Goal: Navigation & Orientation: Find specific page/section

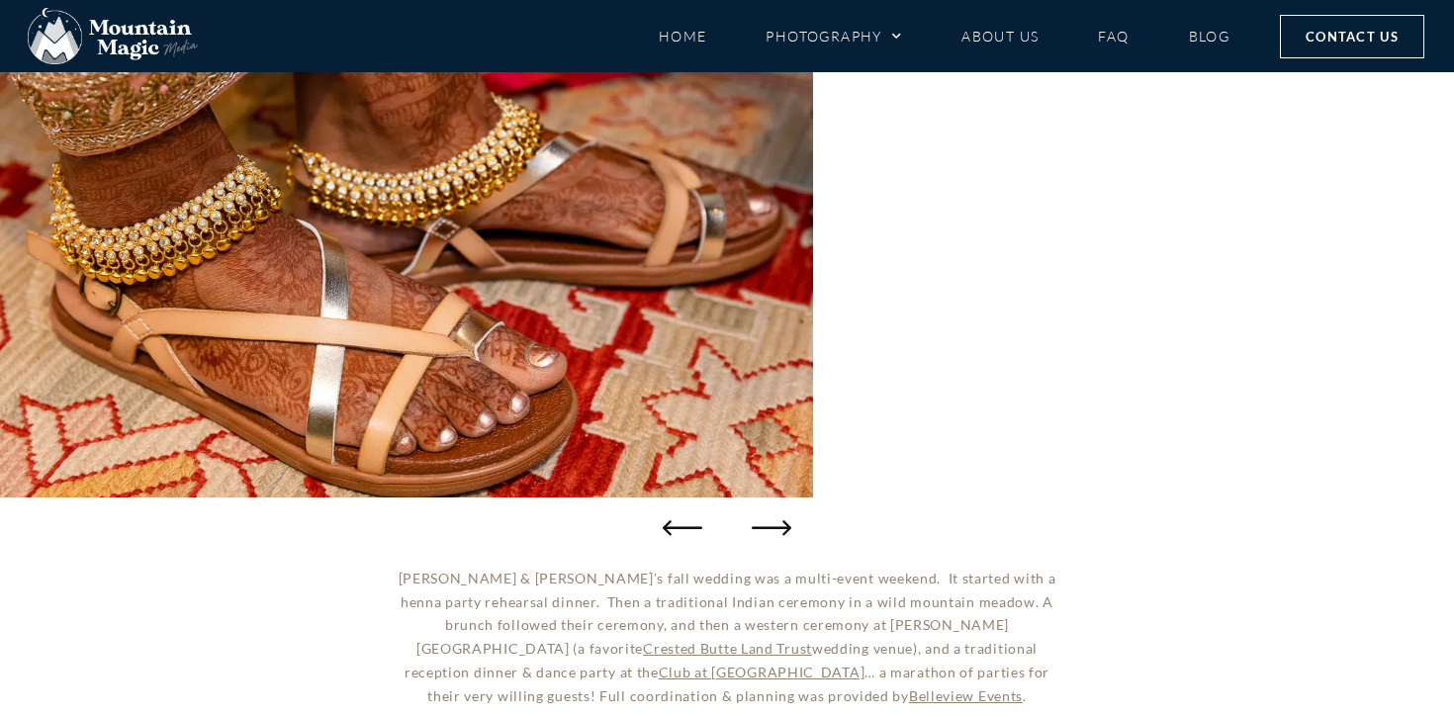
scroll to position [360, 0]
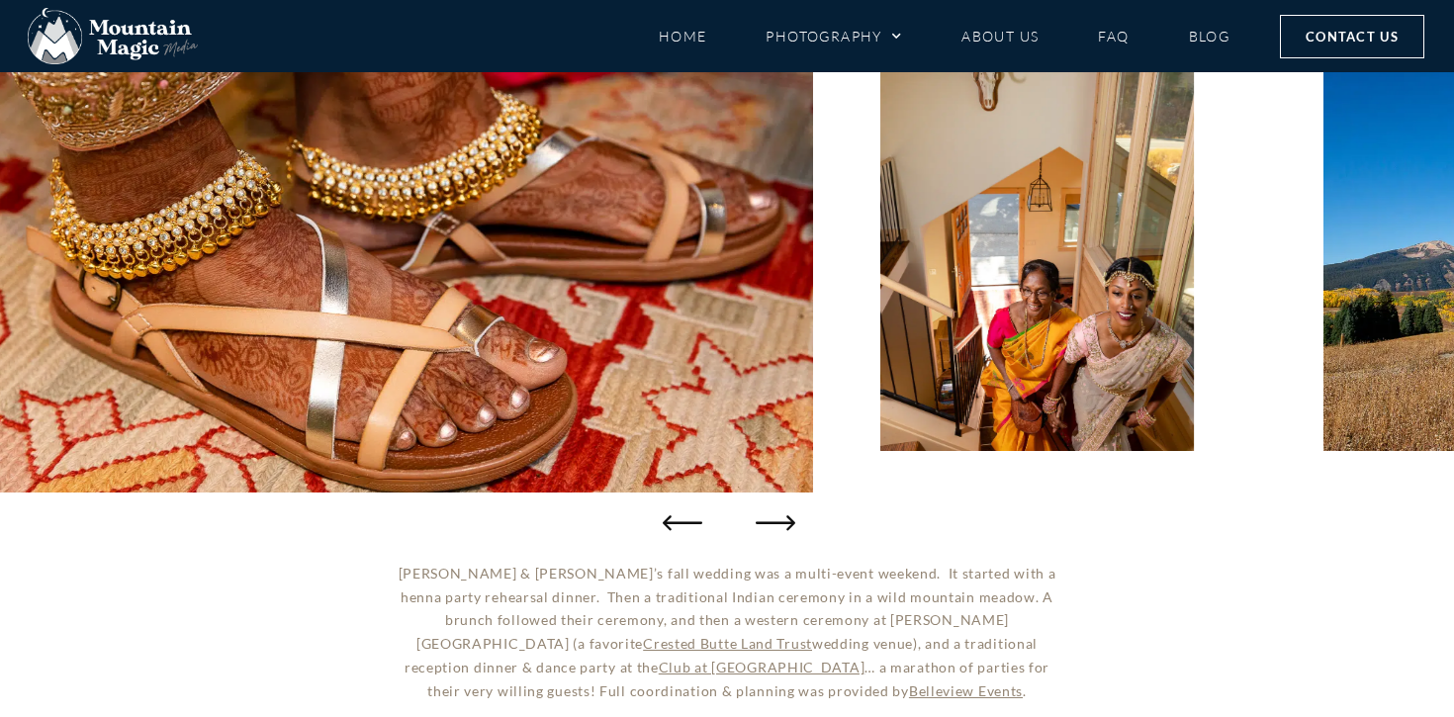
click at [768, 526] on icon "Next slide" at bounding box center [776, 523] width 40 height 40
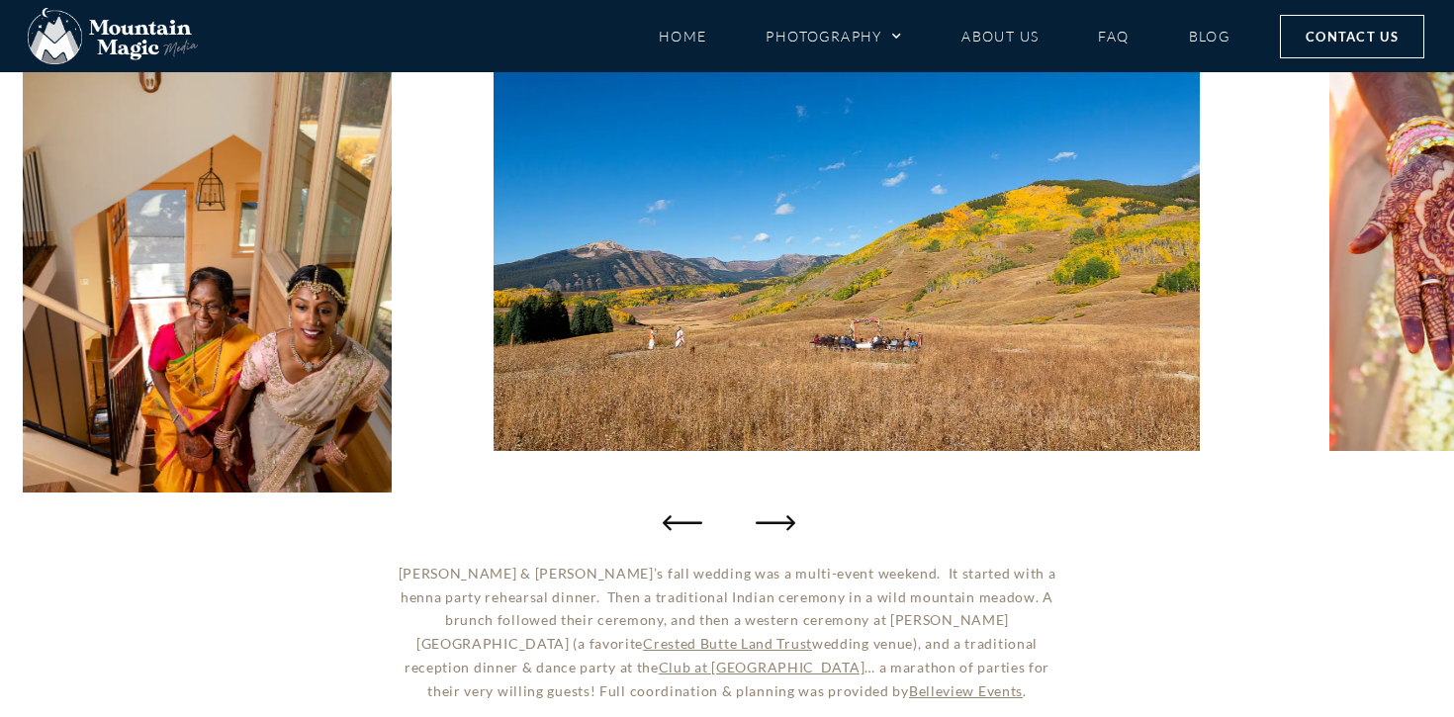
click at [768, 526] on icon "Next slide" at bounding box center [776, 523] width 40 height 40
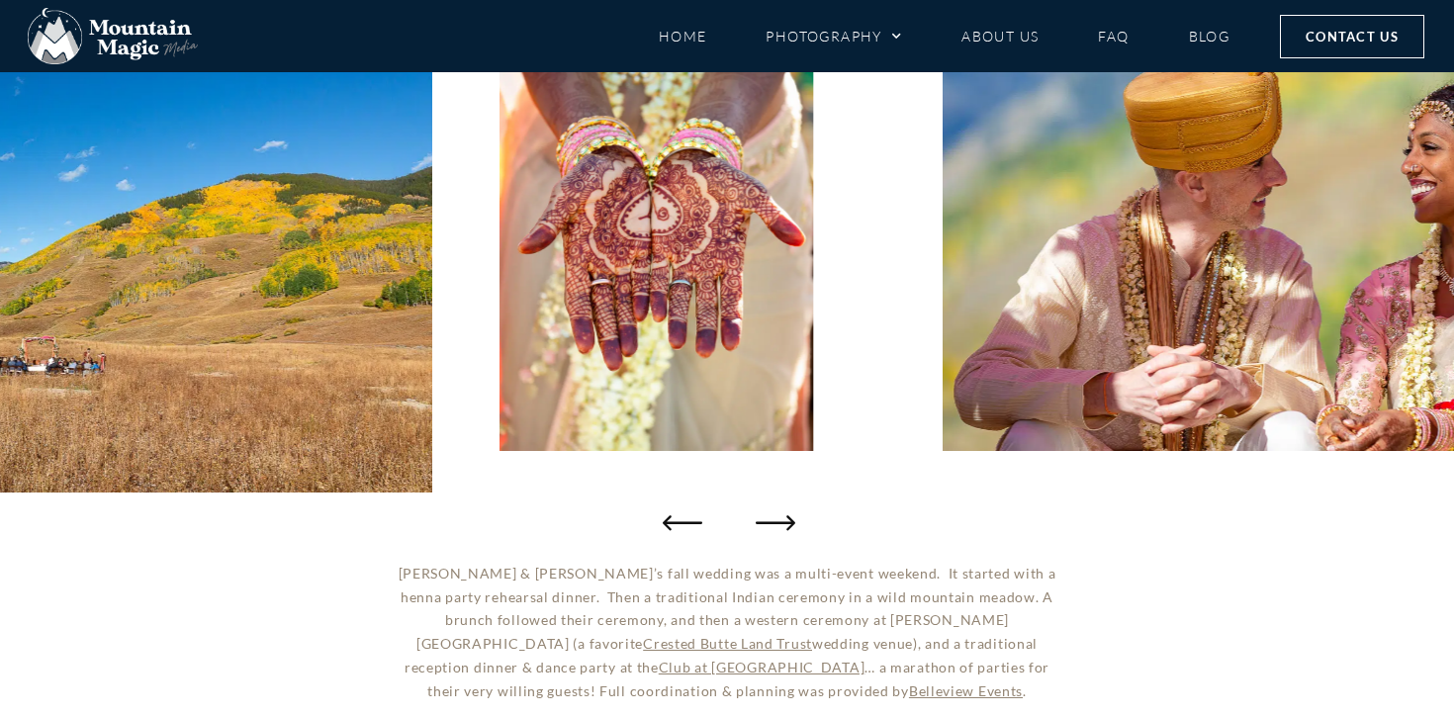
click at [768, 526] on icon "Next slide" at bounding box center [776, 523] width 40 height 40
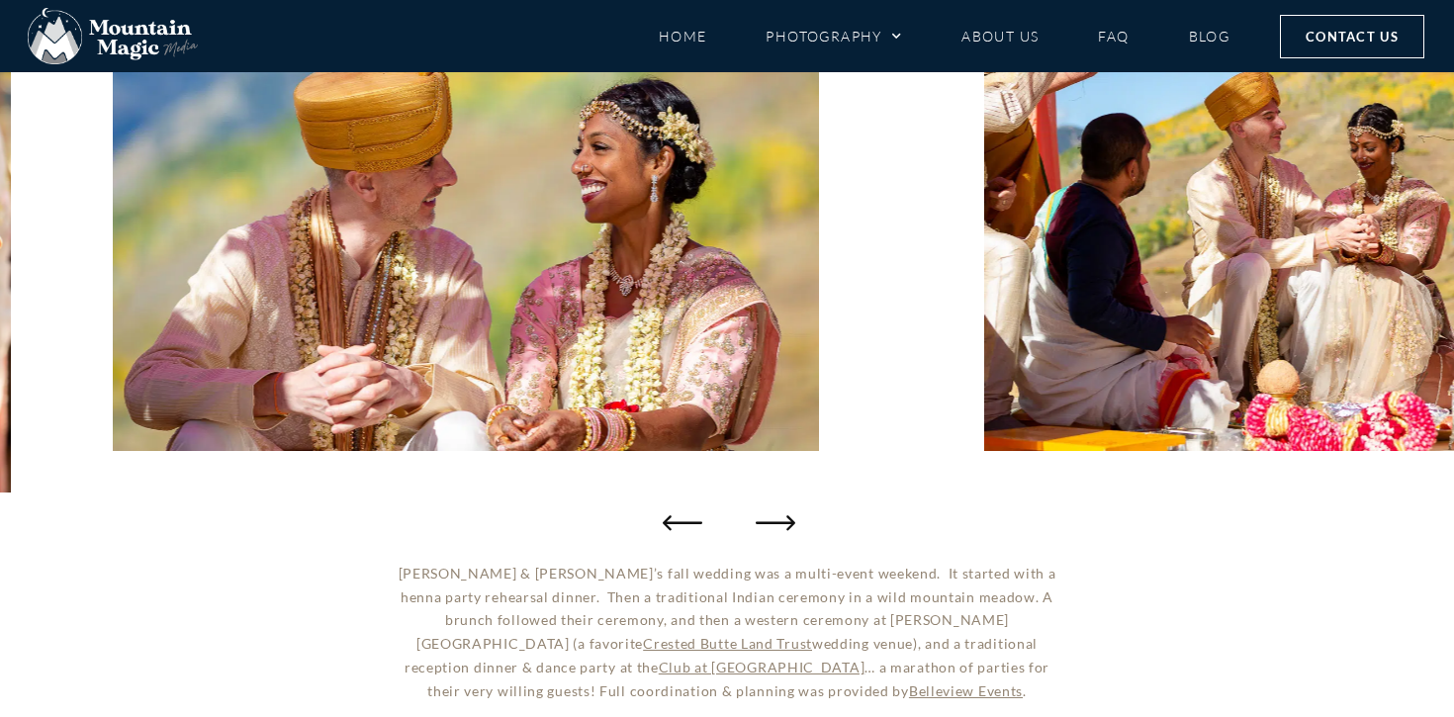
click at [768, 526] on icon "Next slide" at bounding box center [776, 523] width 40 height 40
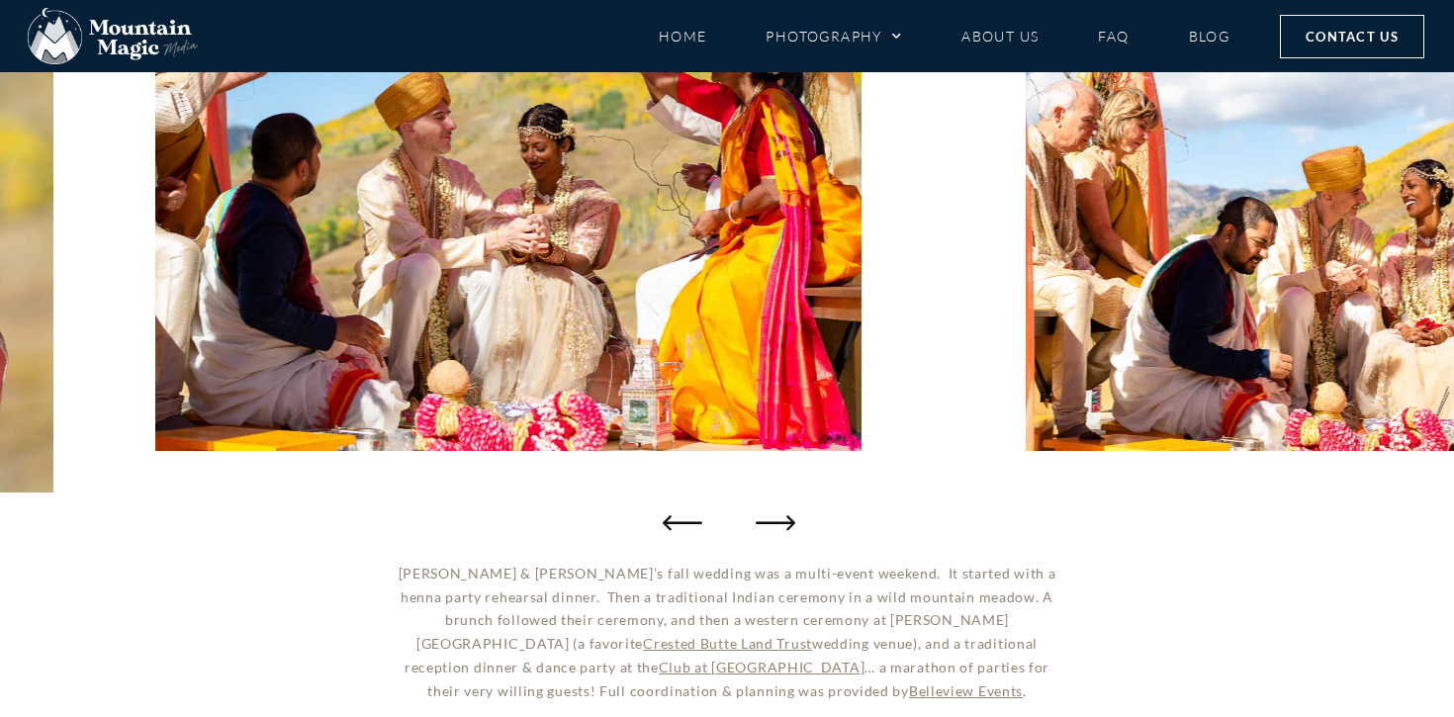
click at [768, 526] on icon "Next slide" at bounding box center [776, 523] width 40 height 40
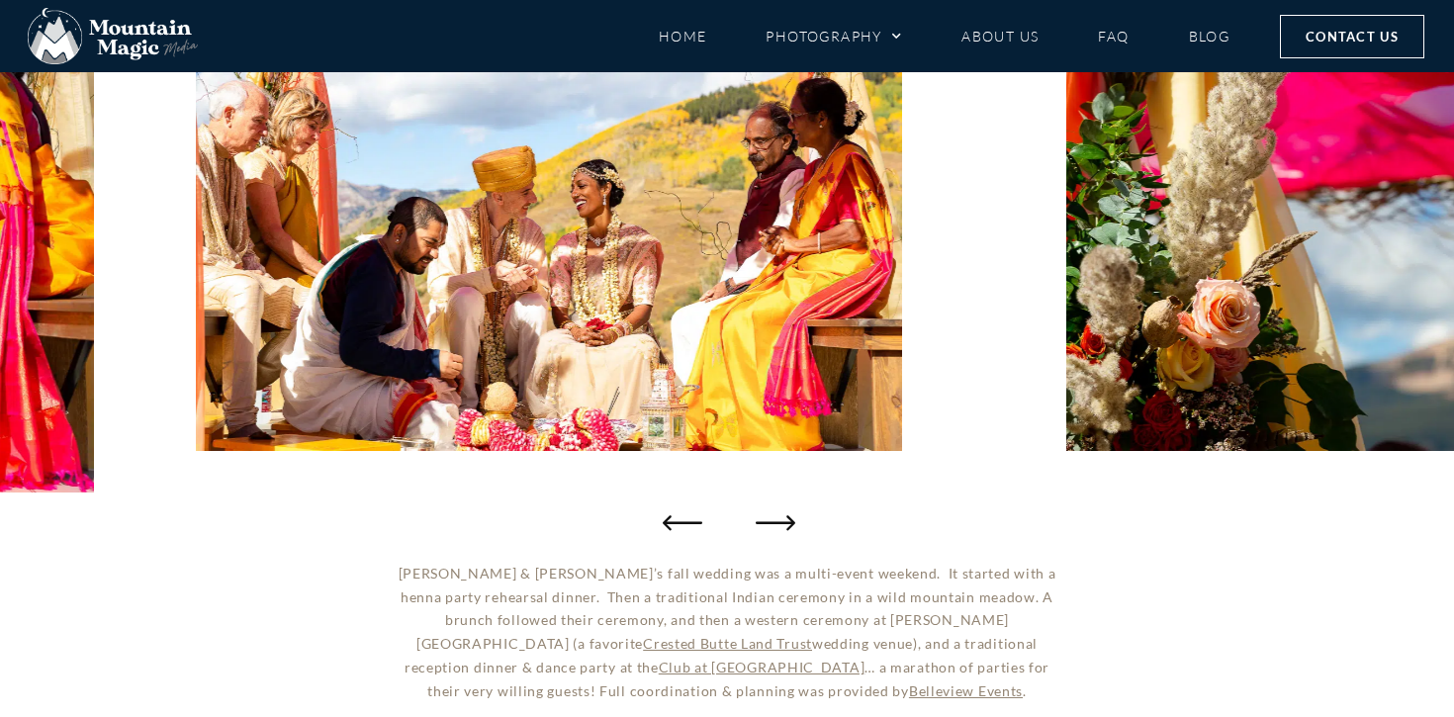
click at [768, 526] on icon "Next slide" at bounding box center [776, 523] width 40 height 40
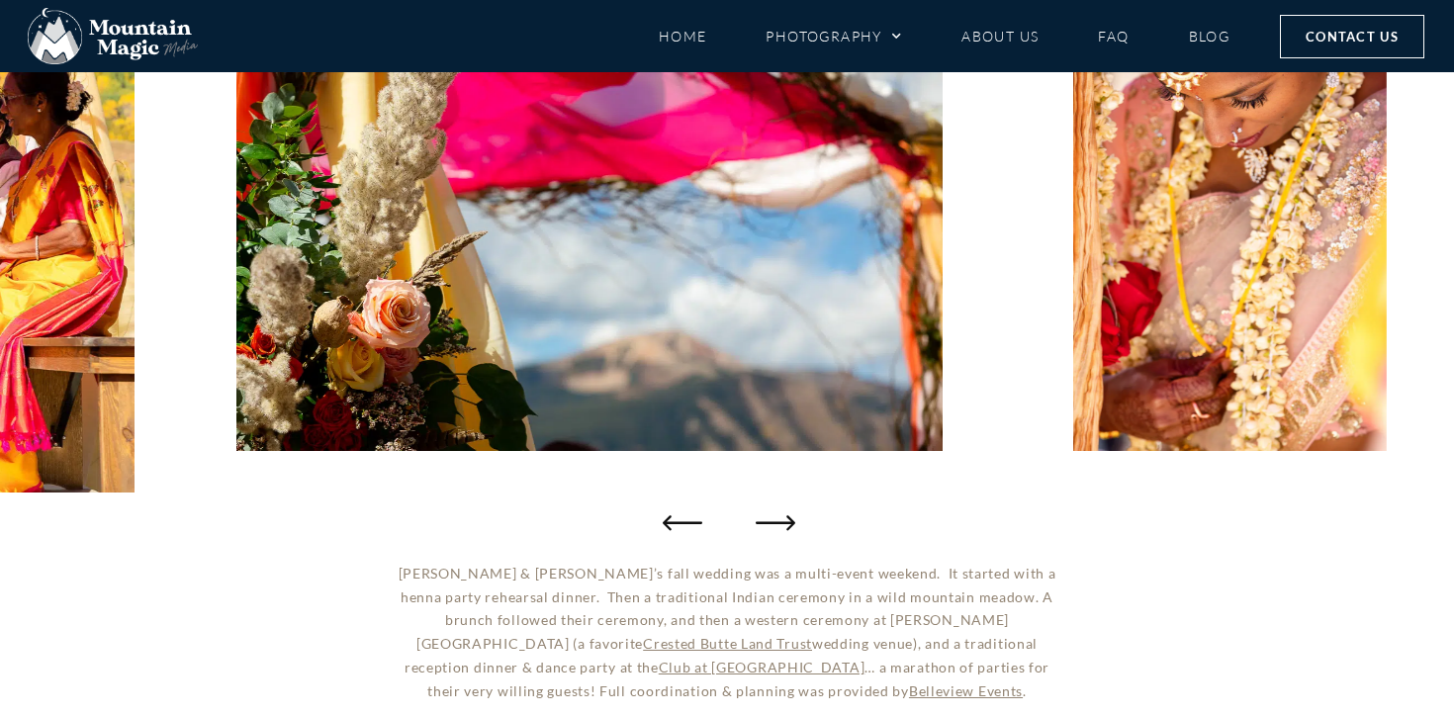
click at [768, 526] on icon "Next slide" at bounding box center [776, 523] width 40 height 40
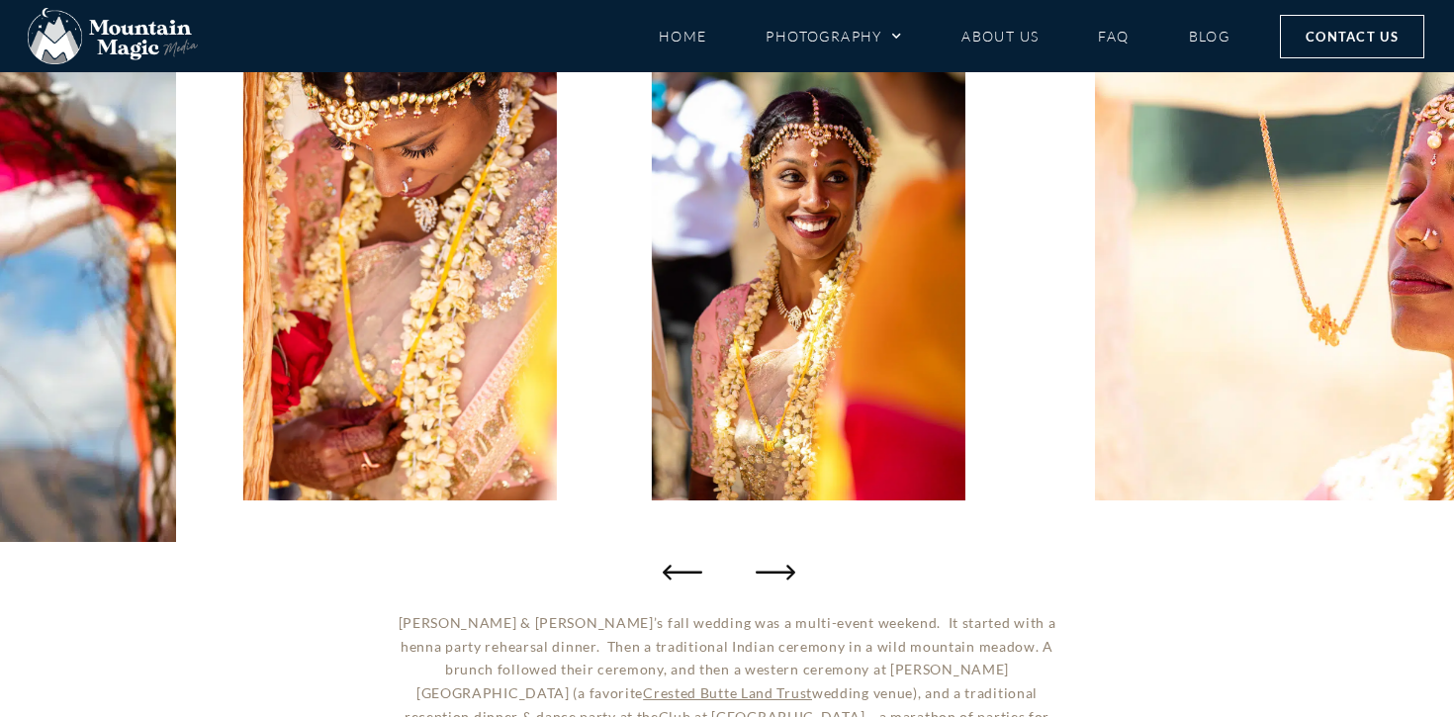
click at [776, 566] on icon "Next slide" at bounding box center [776, 572] width 40 height 40
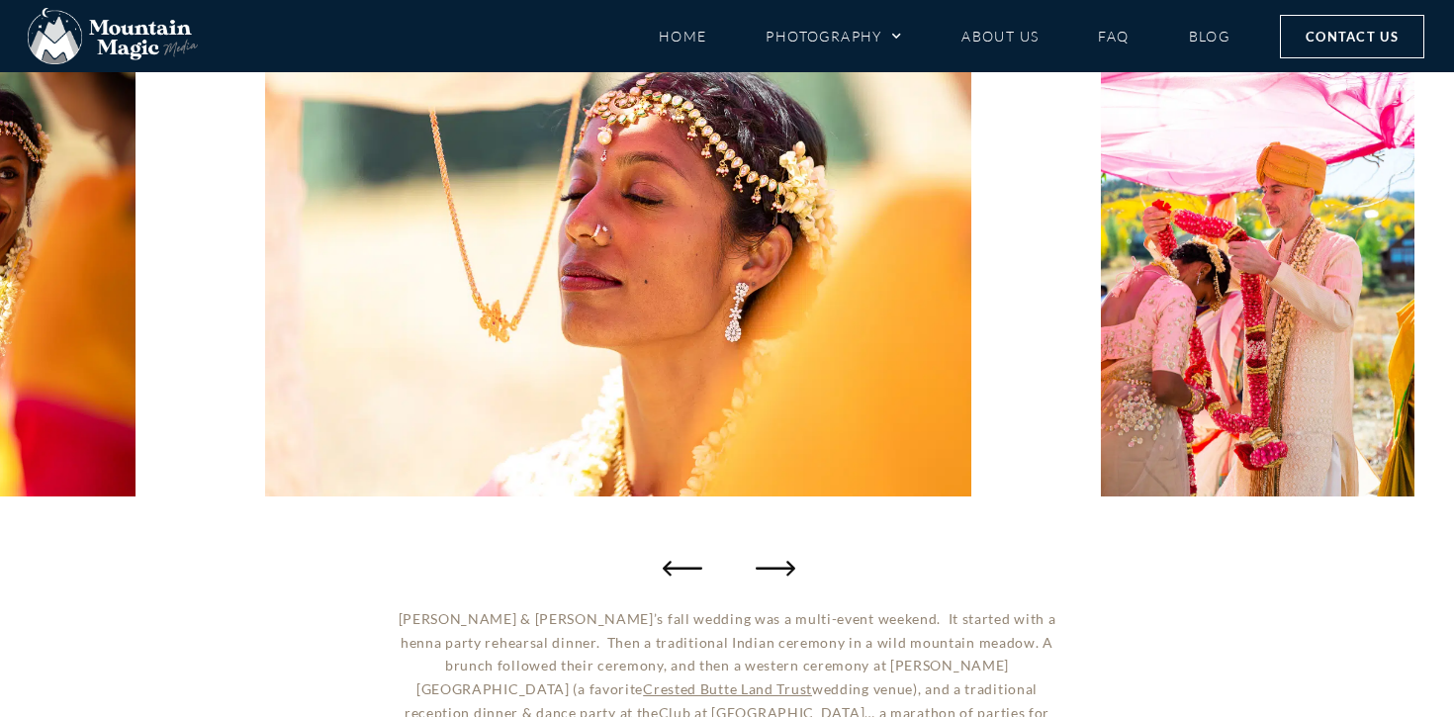
click at [776, 566] on icon "Next slide" at bounding box center [776, 568] width 40 height 40
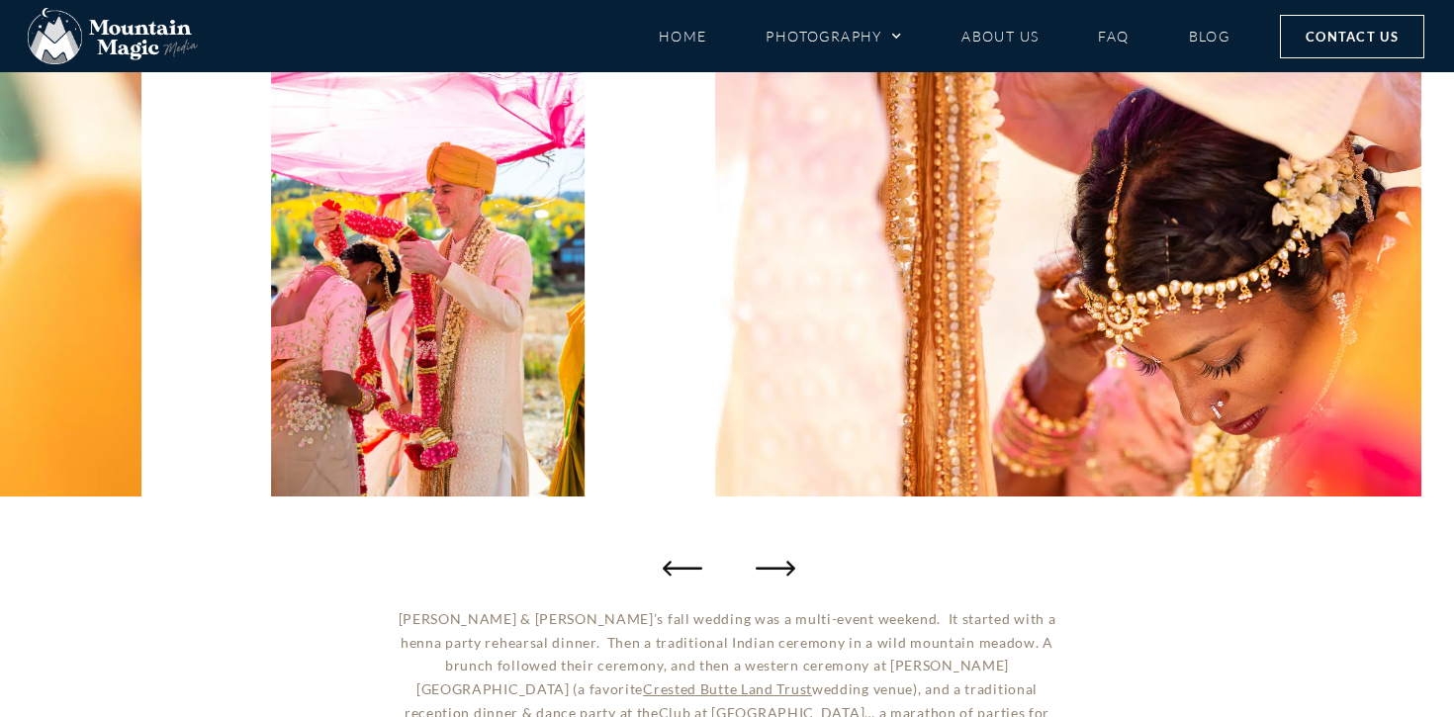
scroll to position [322, 0]
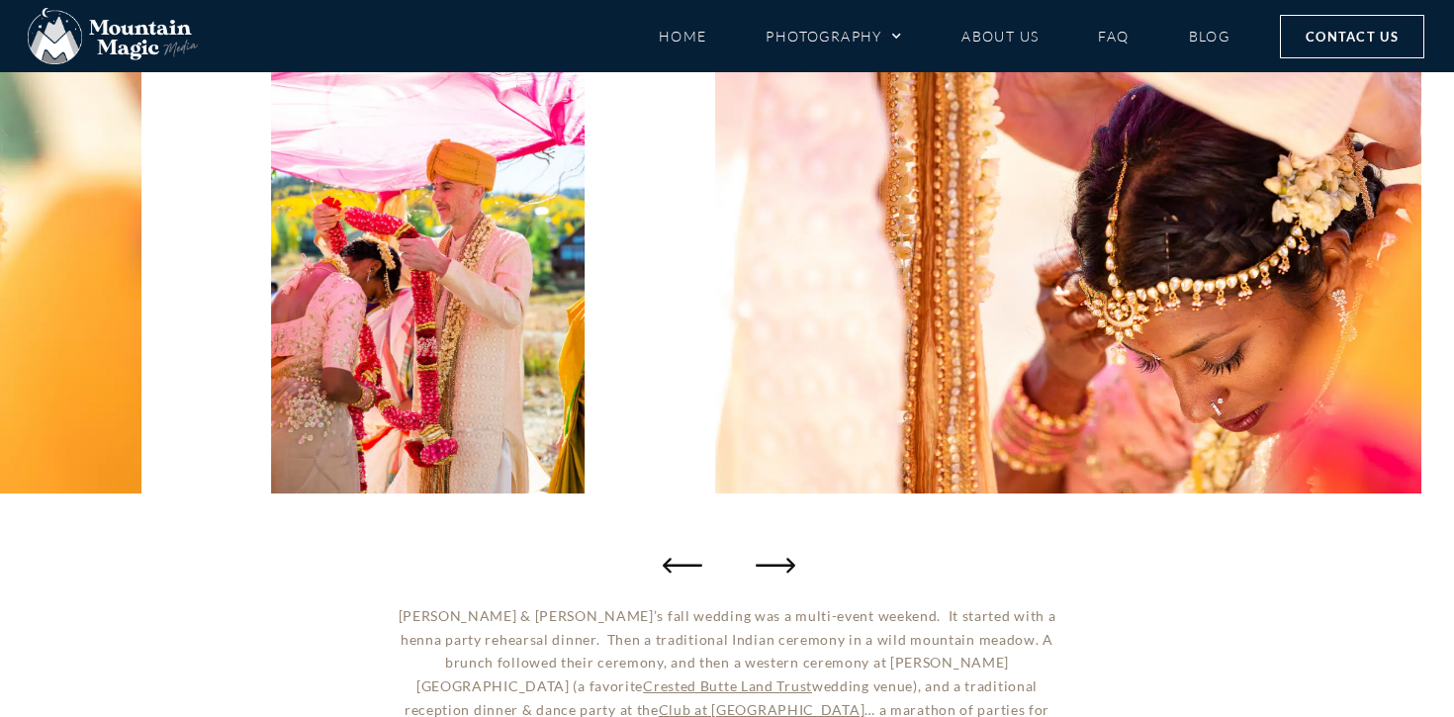
click at [776, 566] on icon "Next slide" at bounding box center [776, 565] width 40 height 40
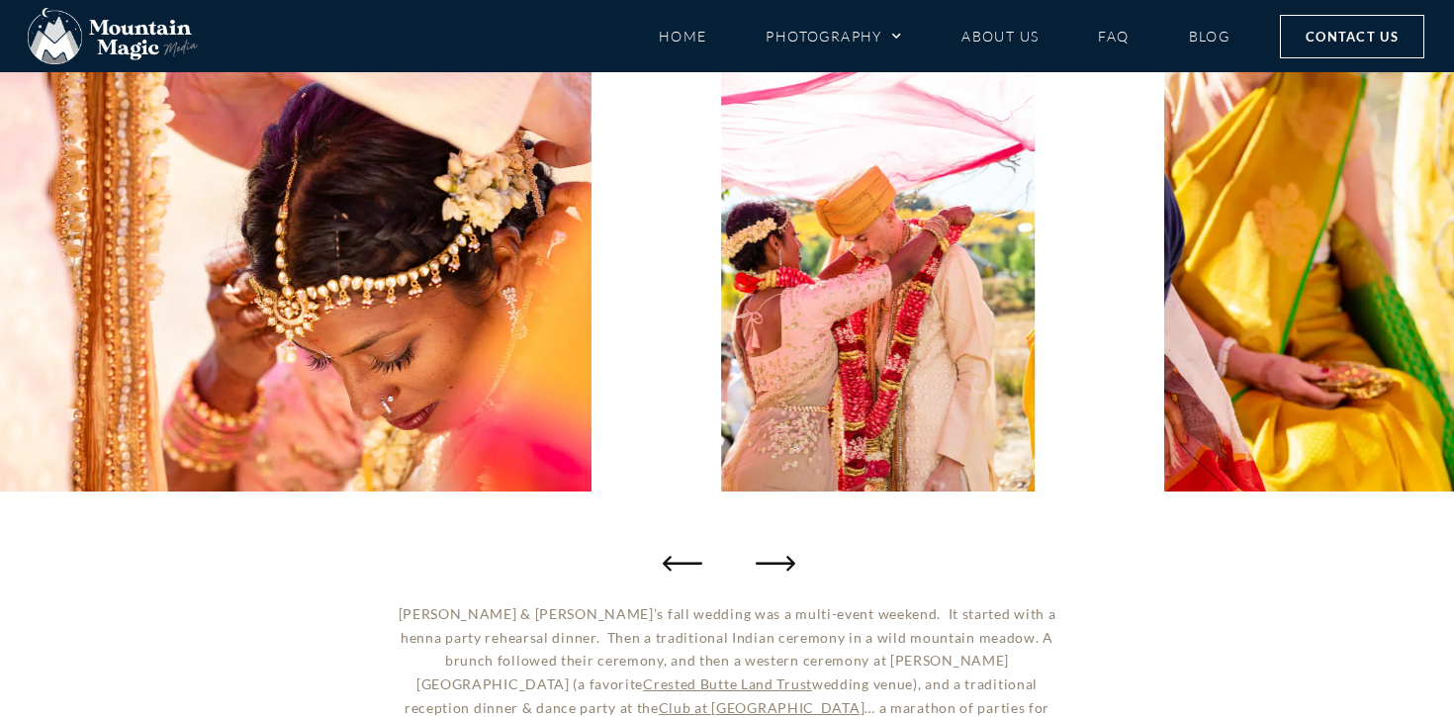
click at [776, 566] on icon "Next slide" at bounding box center [776, 563] width 40 height 40
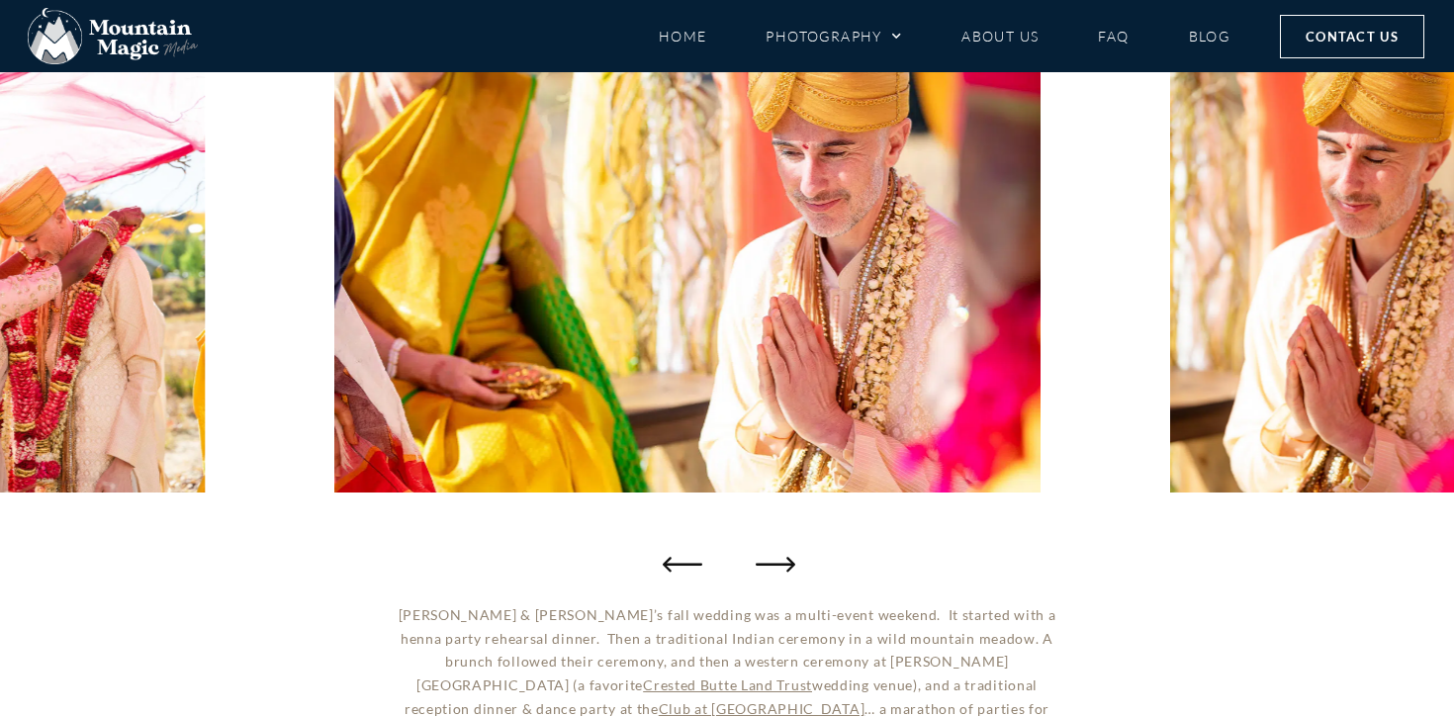
click at [776, 566] on icon "Next slide" at bounding box center [776, 564] width 40 height 40
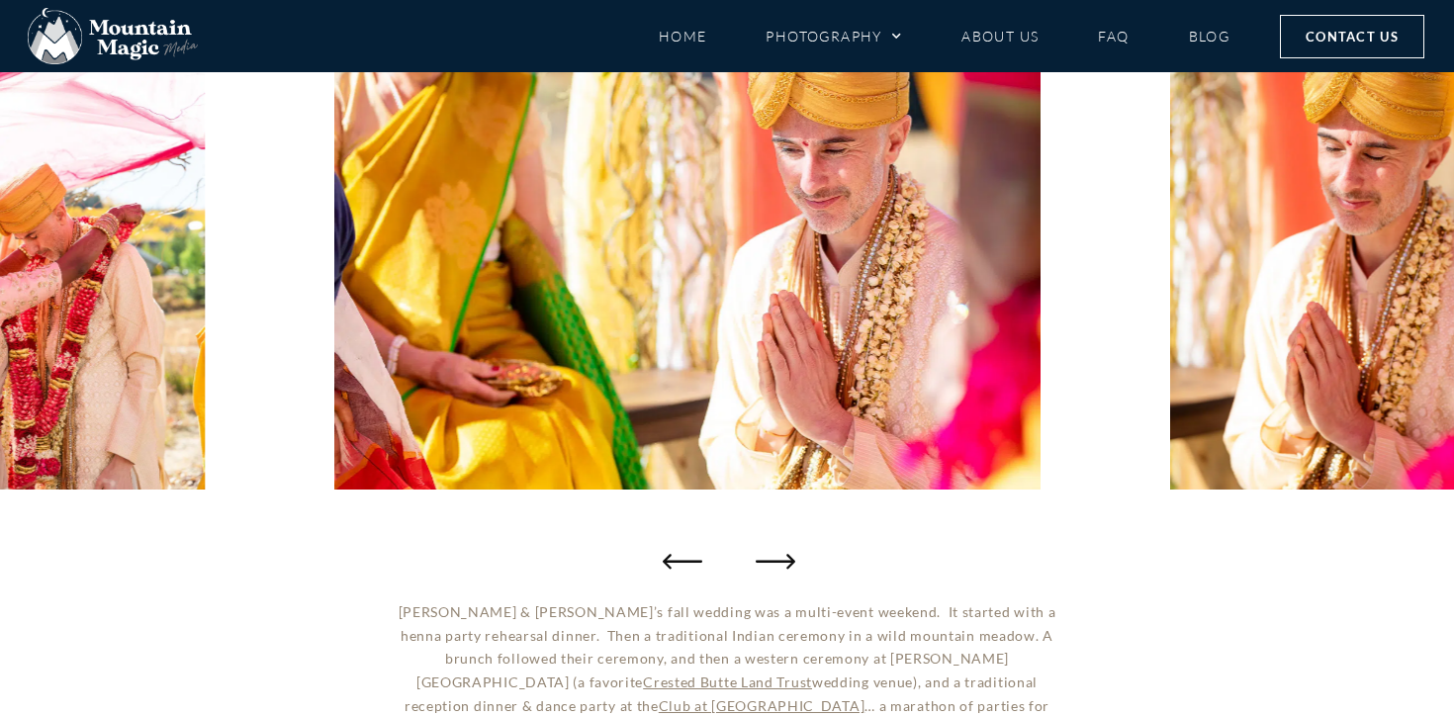
click at [784, 557] on icon "Next slide" at bounding box center [776, 561] width 40 height 40
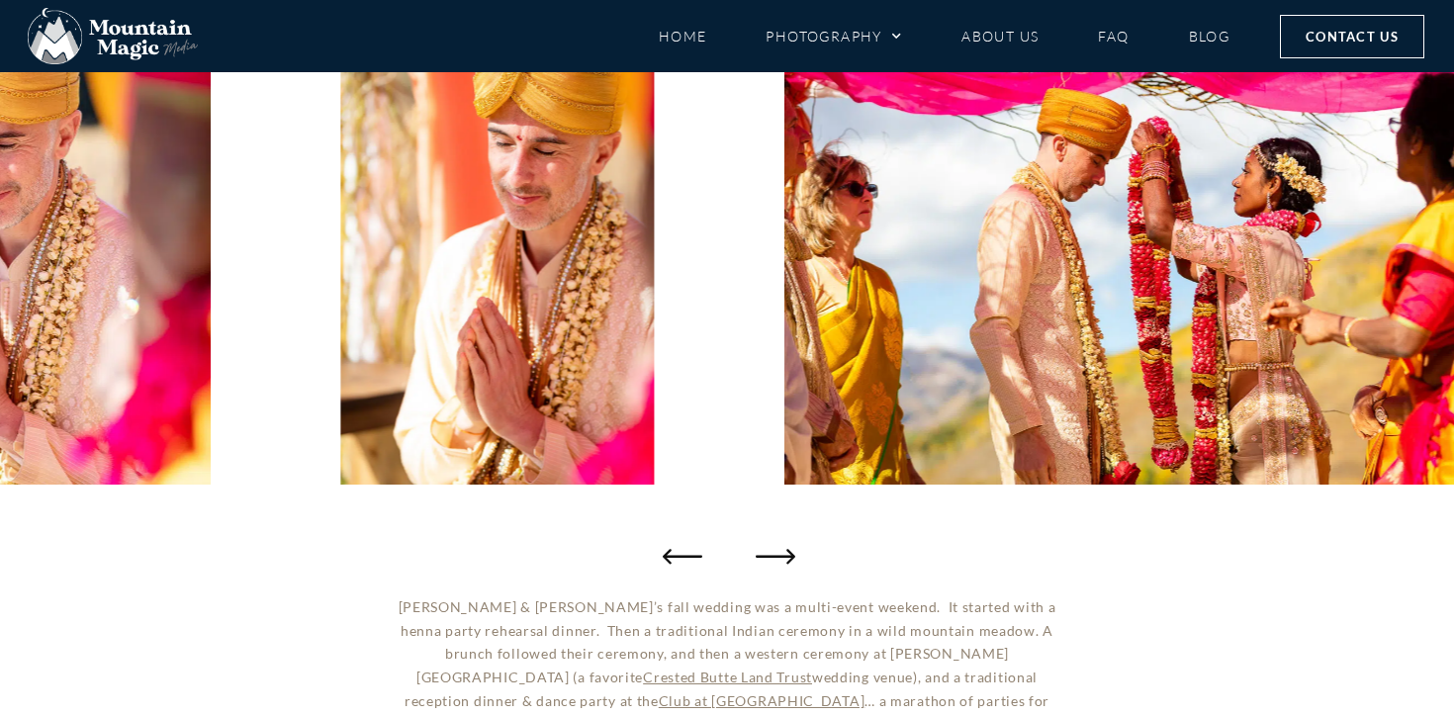
click at [784, 557] on icon "Next slide" at bounding box center [776, 556] width 40 height 15
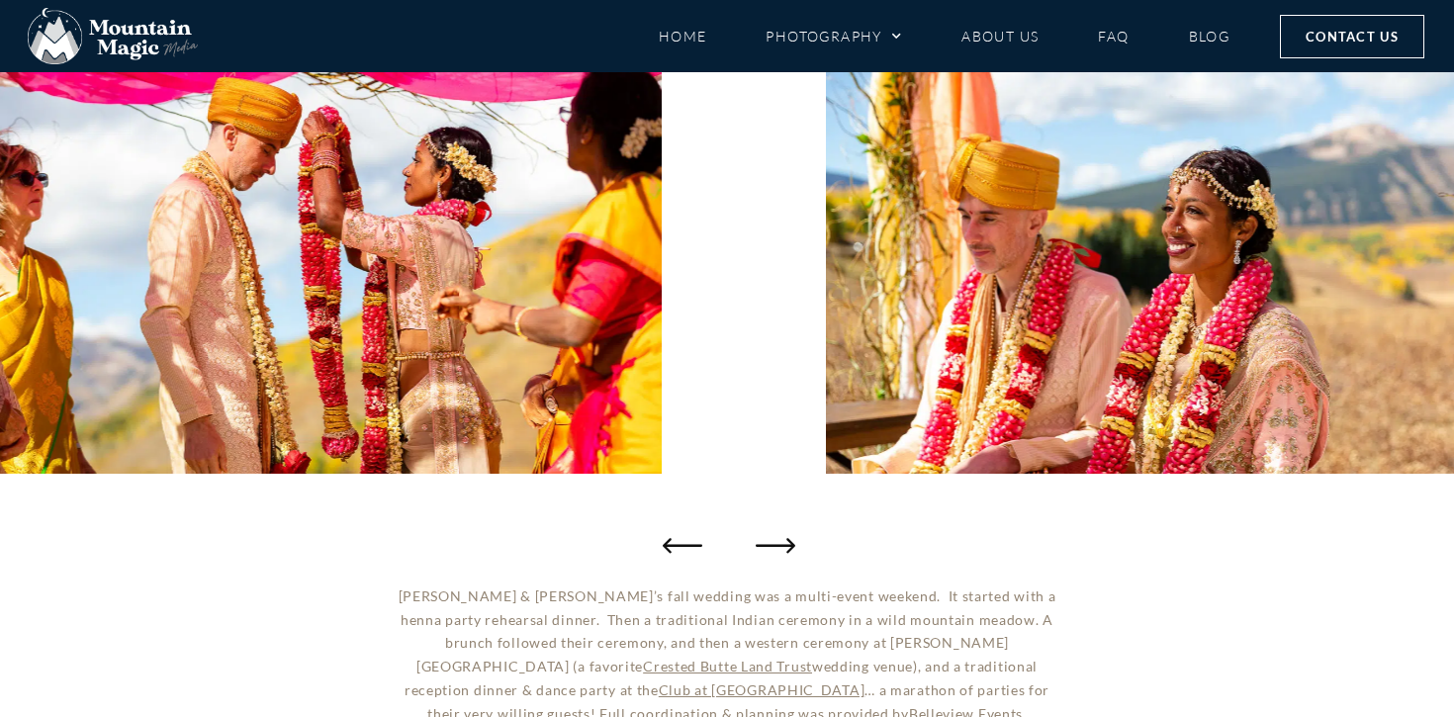
click at [784, 557] on icon "Next slide" at bounding box center [776, 545] width 40 height 40
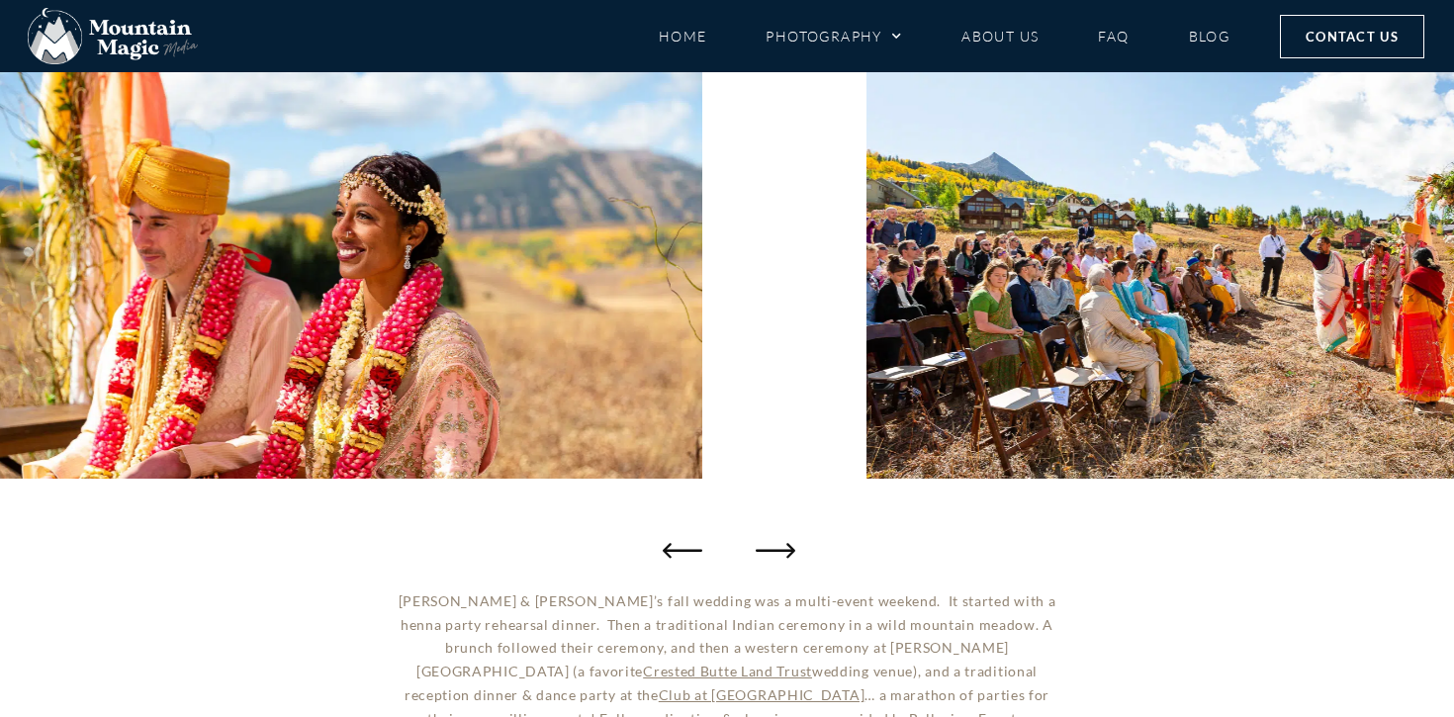
click at [784, 557] on icon "Next slide" at bounding box center [776, 550] width 40 height 40
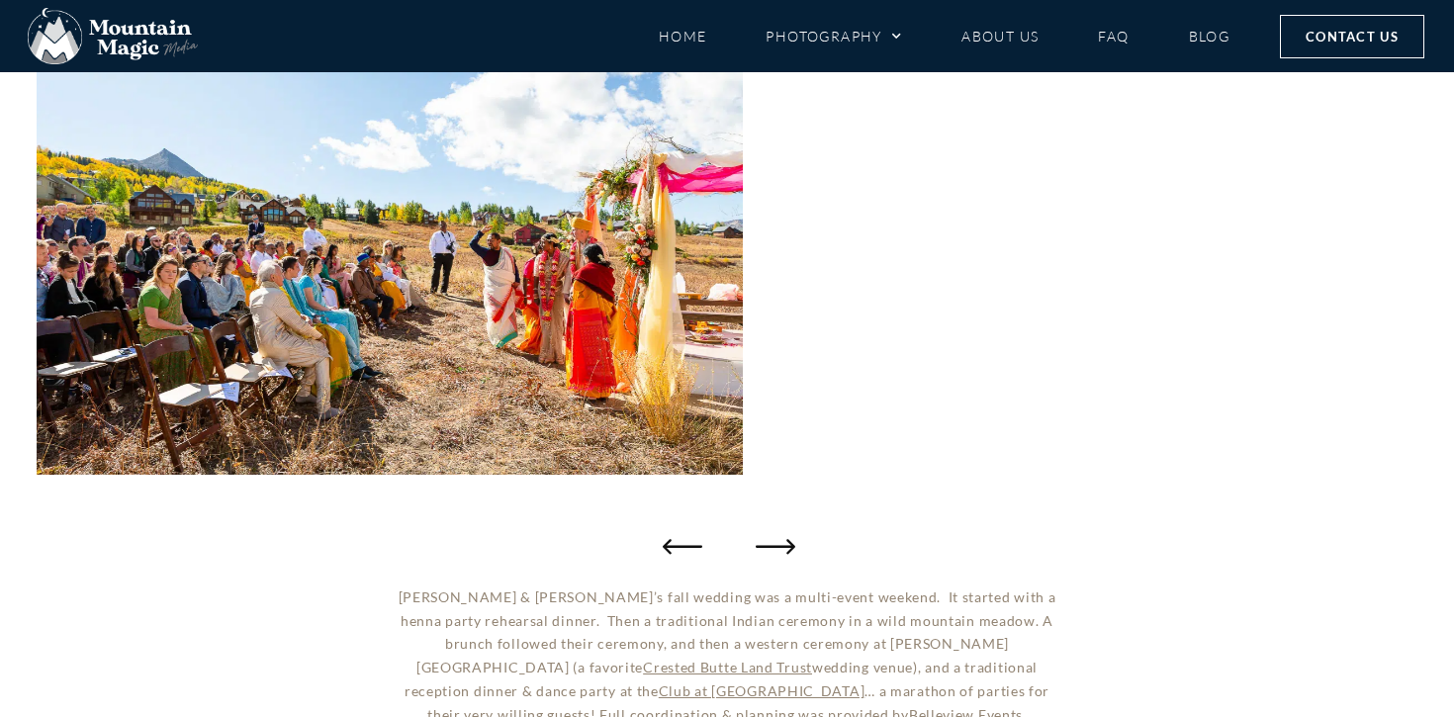
scroll to position [338, 0]
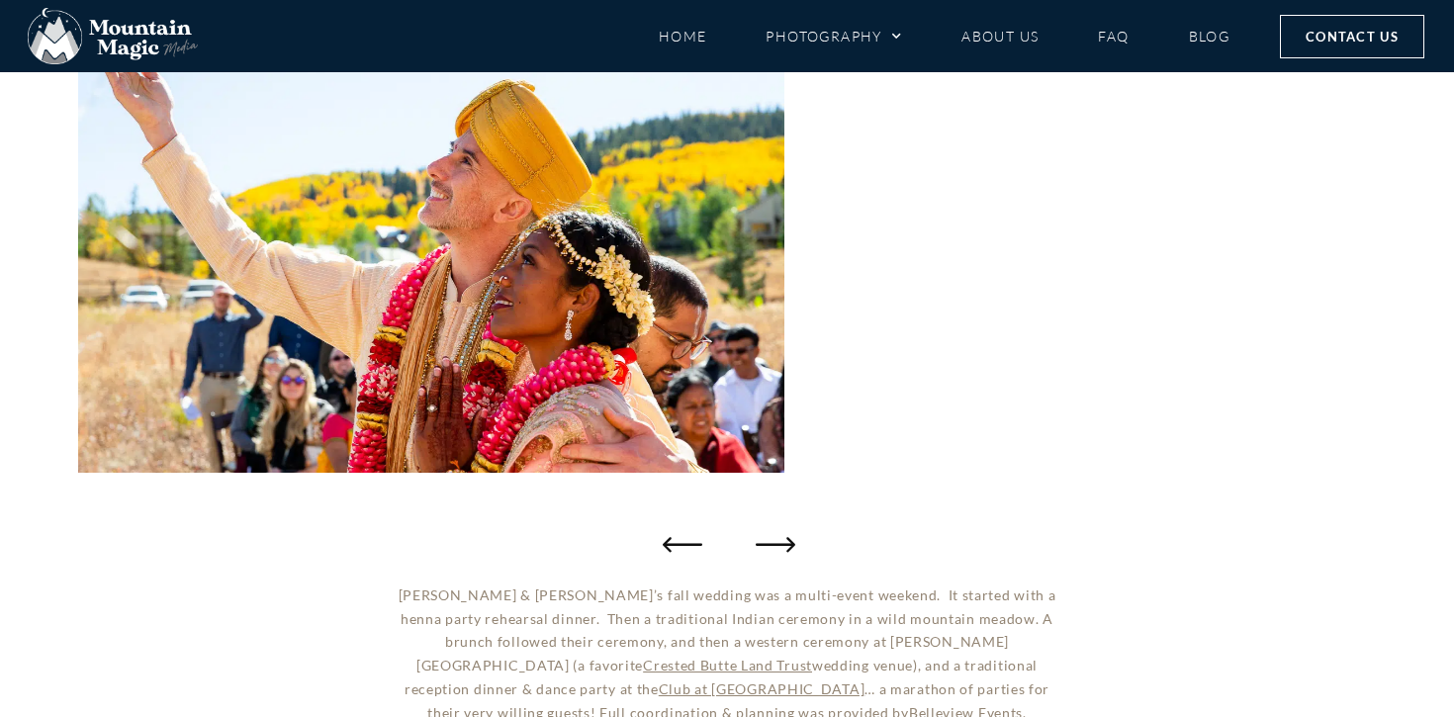
click at [785, 549] on icon "Next slide" at bounding box center [776, 544] width 40 height 40
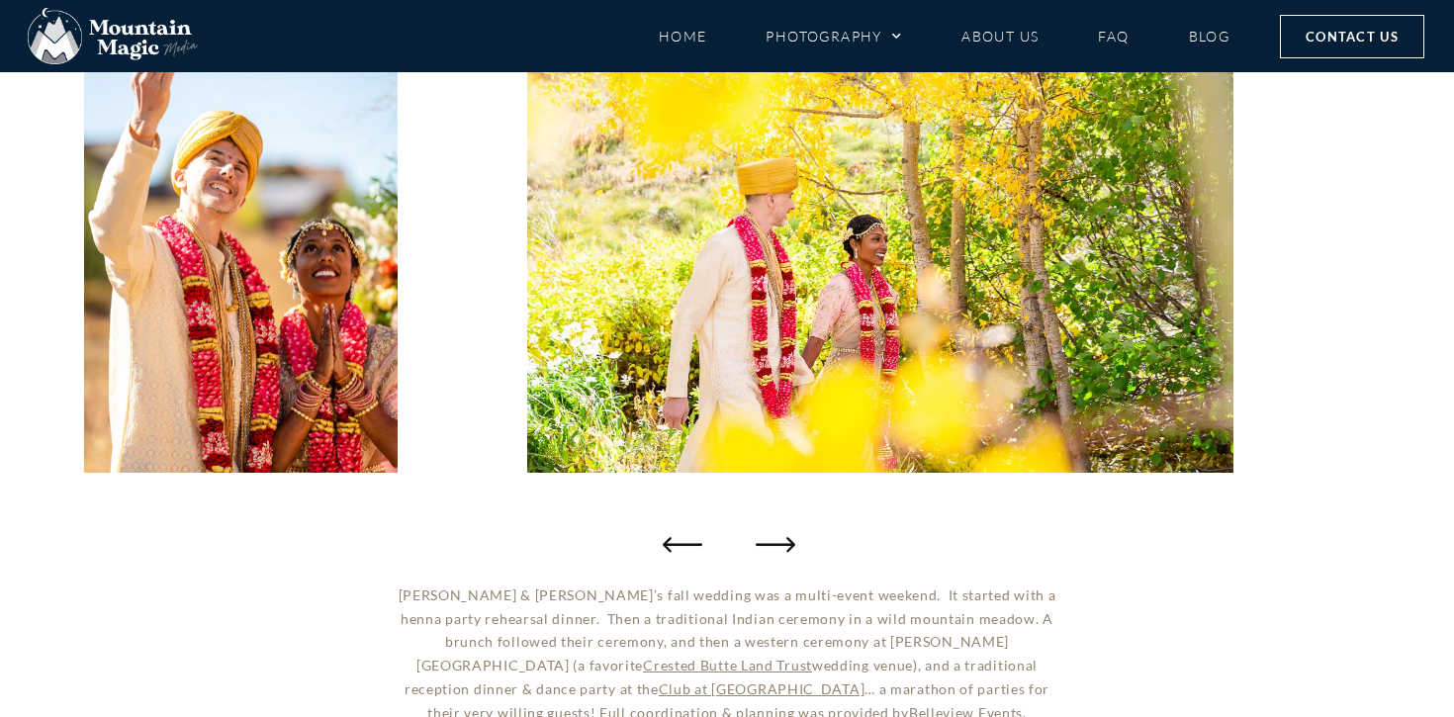
scroll to position [342, 0]
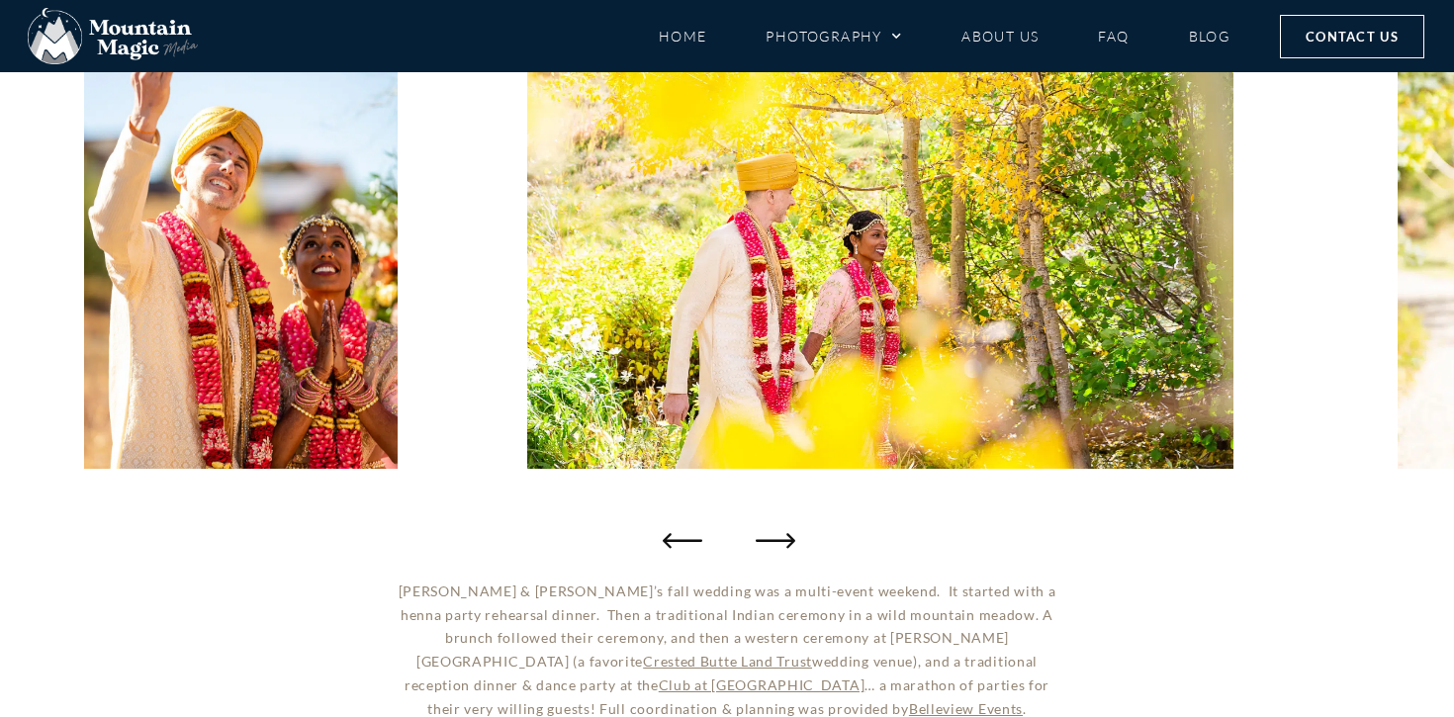
click at [785, 549] on icon "Next slide" at bounding box center [776, 540] width 40 height 40
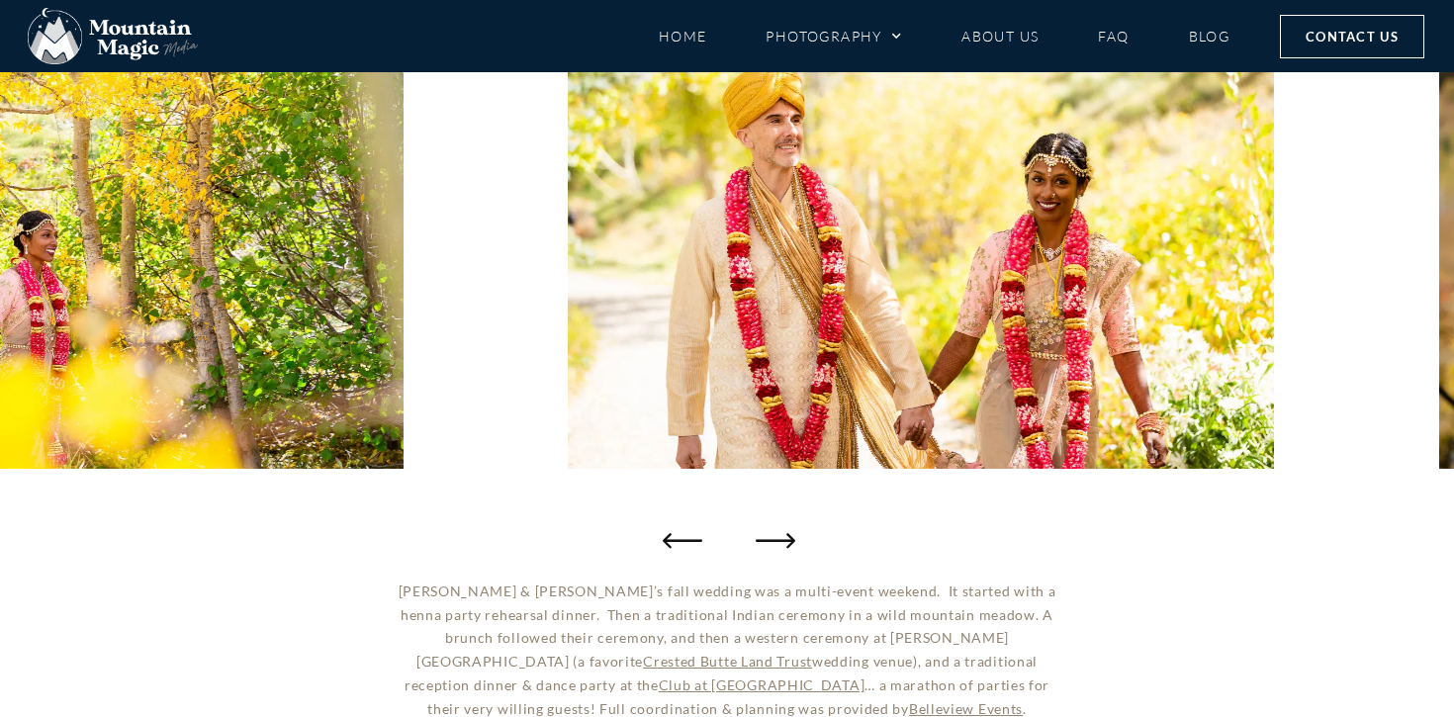
click at [785, 549] on icon "Next slide" at bounding box center [776, 540] width 40 height 40
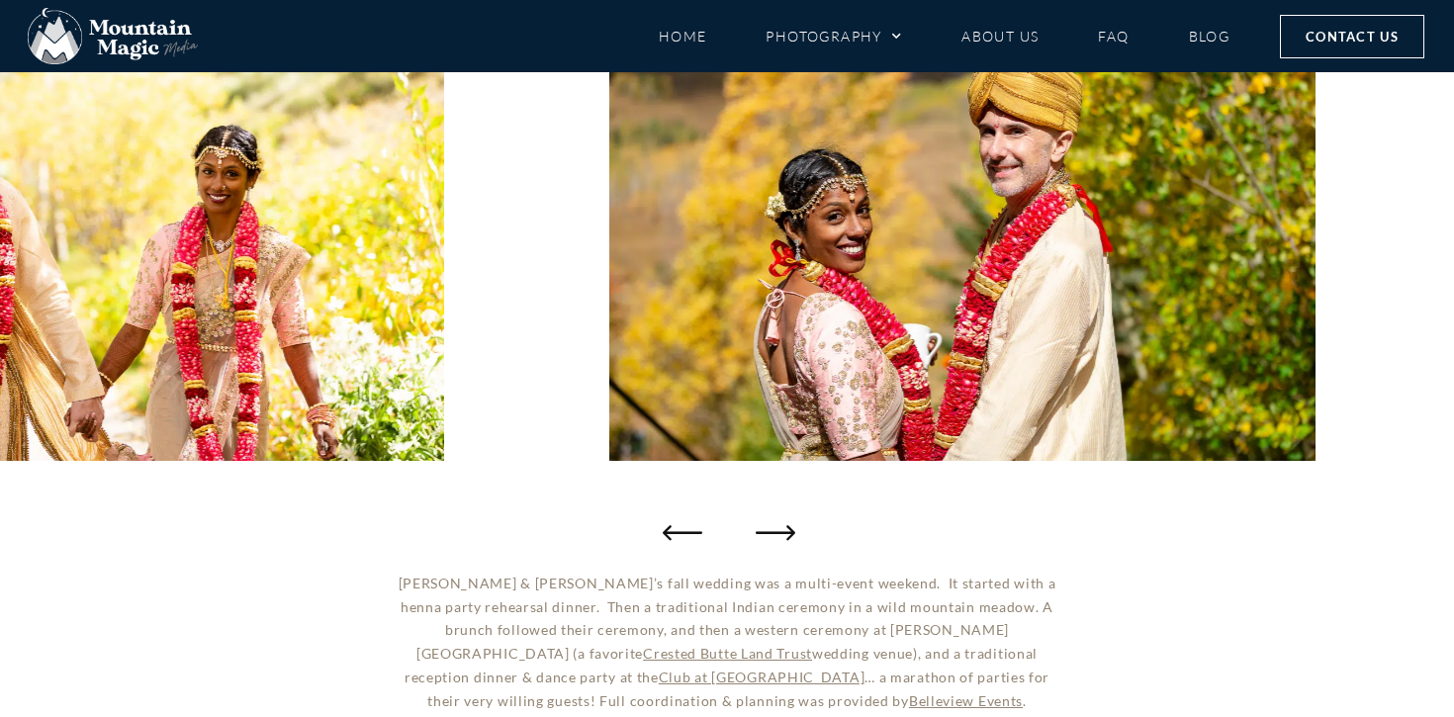
click at [785, 549] on icon "Next slide" at bounding box center [776, 532] width 40 height 40
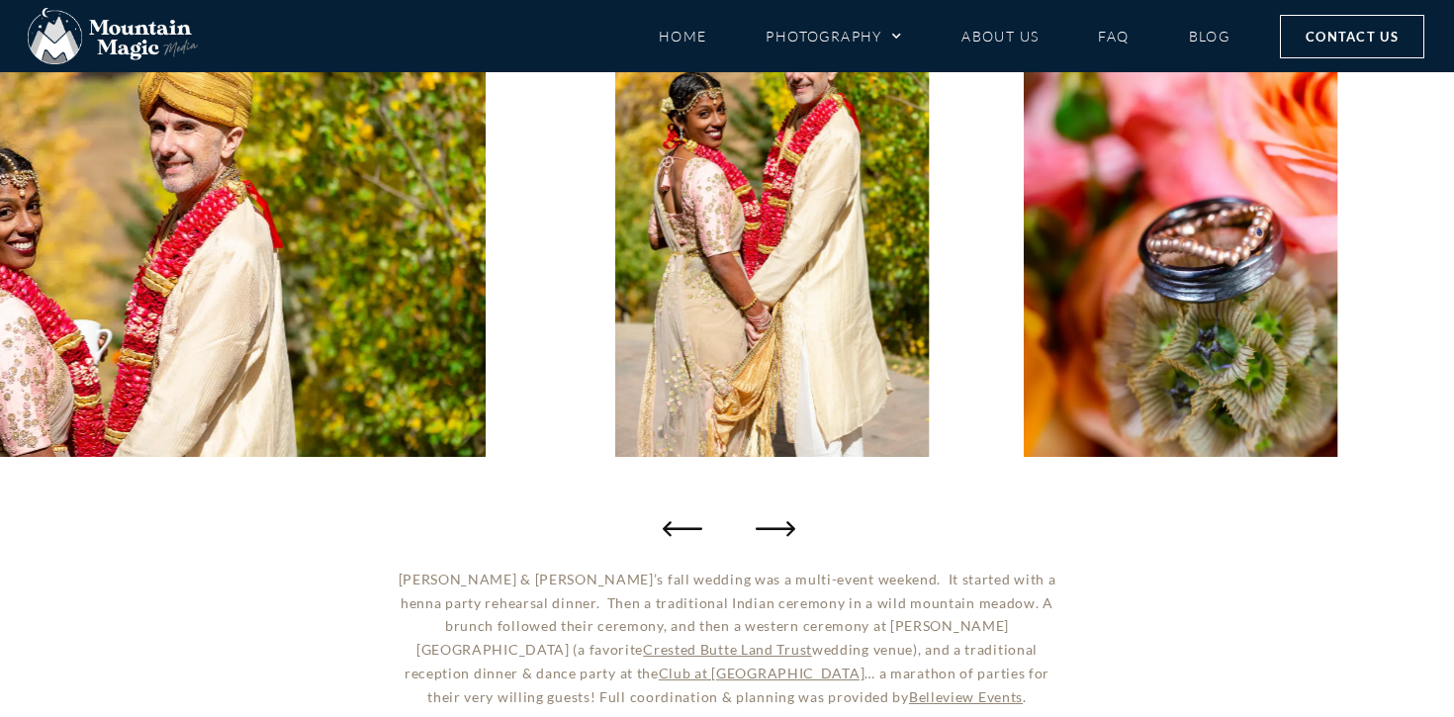
click at [785, 549] on div "[PERSON_NAME] Walk Wedding Club at [GEOGRAPHIC_DATA]" at bounding box center [727, 320] width 1454 height 1205
